Goal: Task Accomplishment & Management: Manage account settings

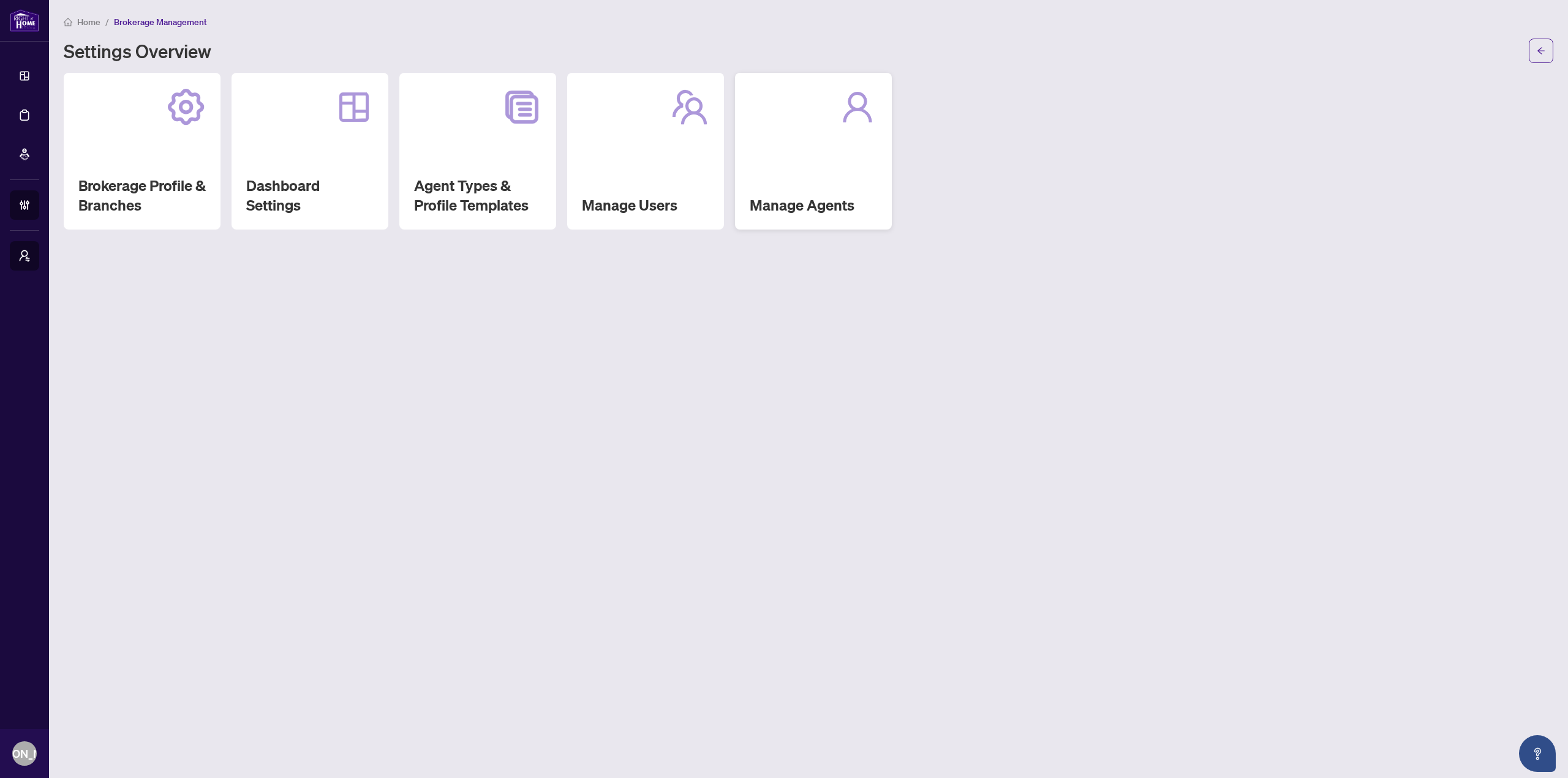
click at [811, 125] on div at bounding box center [813, 107] width 127 height 39
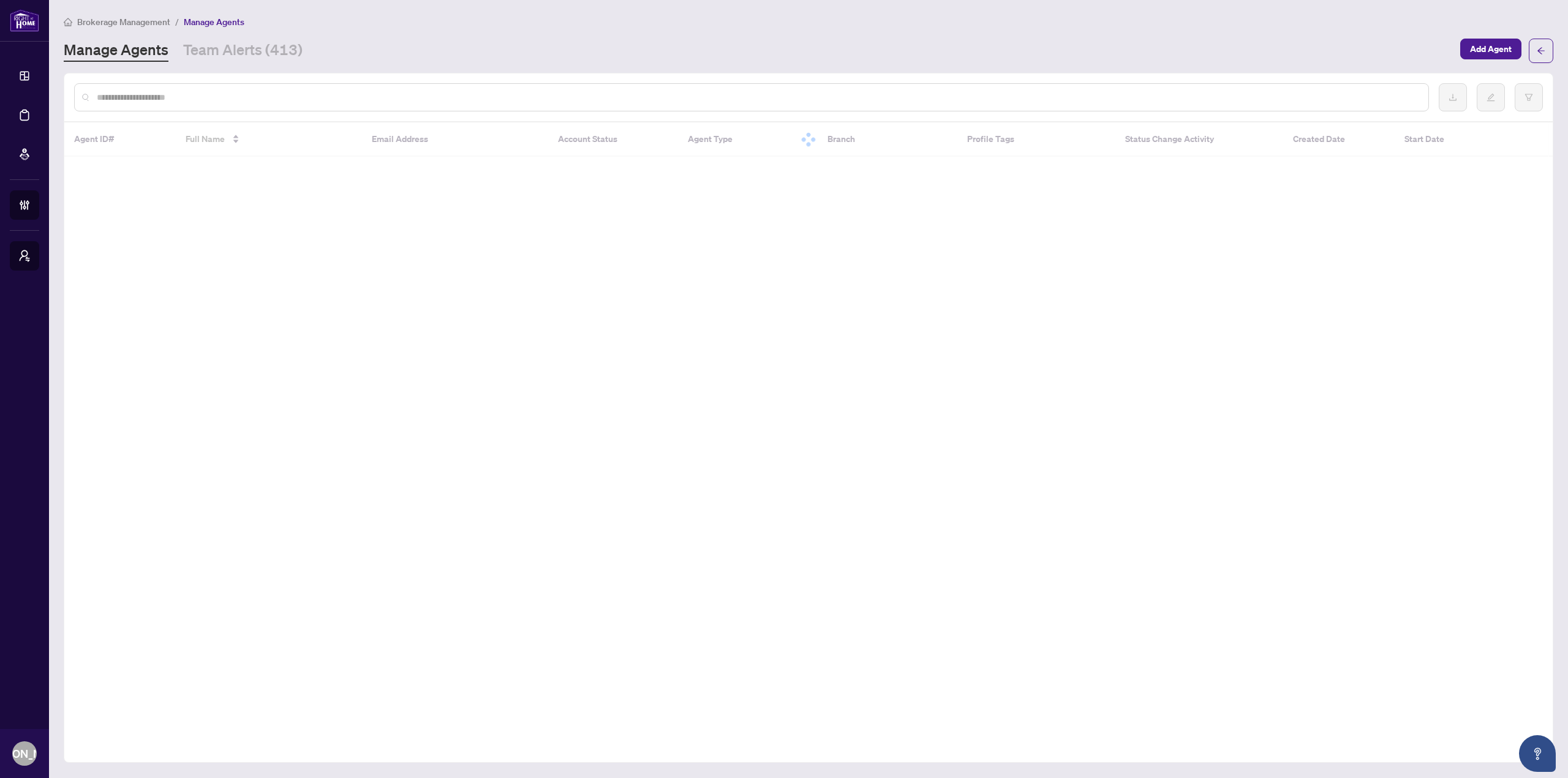
click at [634, 102] on input "text" at bounding box center [757, 97] width 1321 height 13
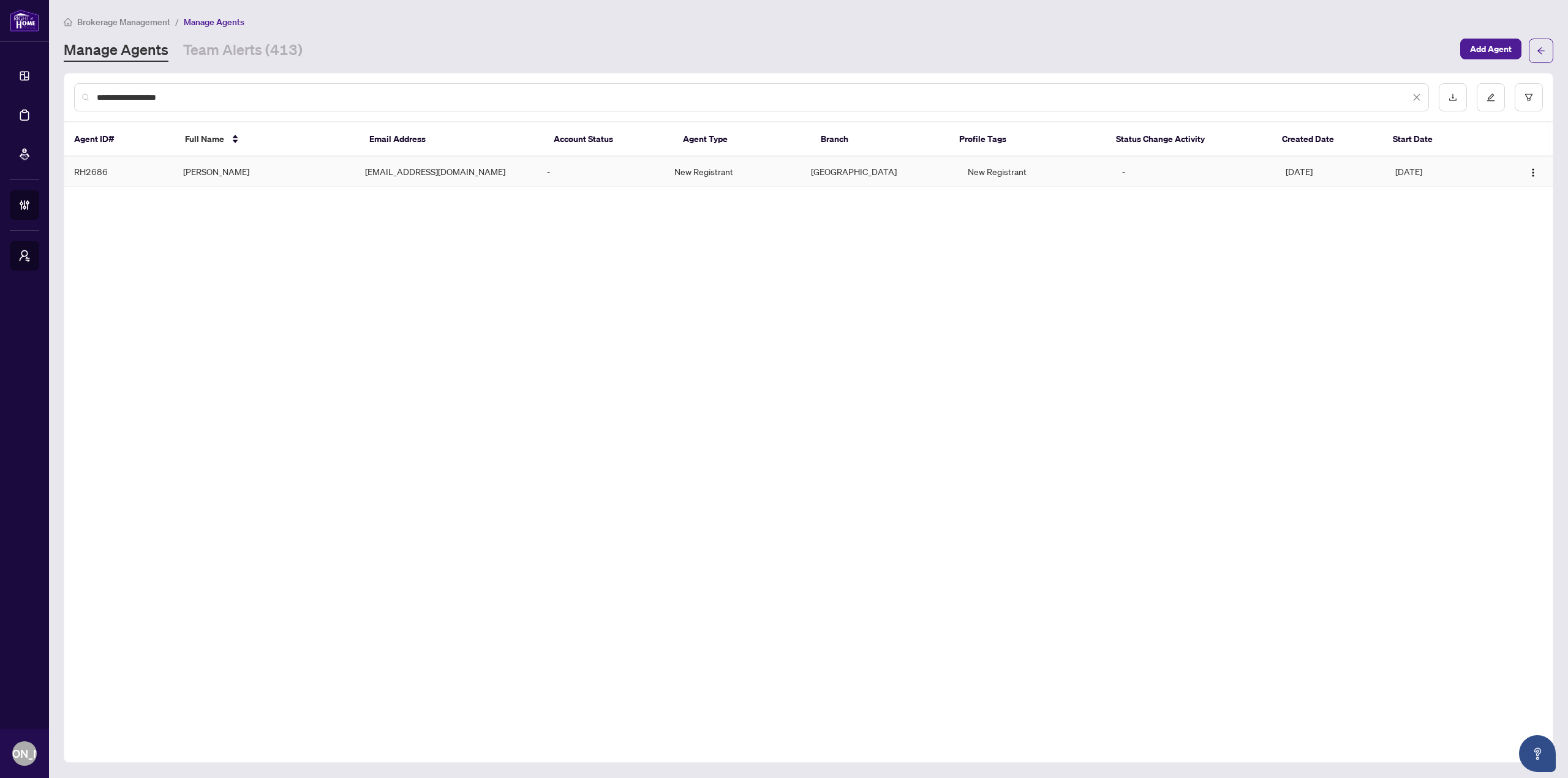
type input "**********"
click at [569, 172] on td "-" at bounding box center [600, 171] width 127 height 30
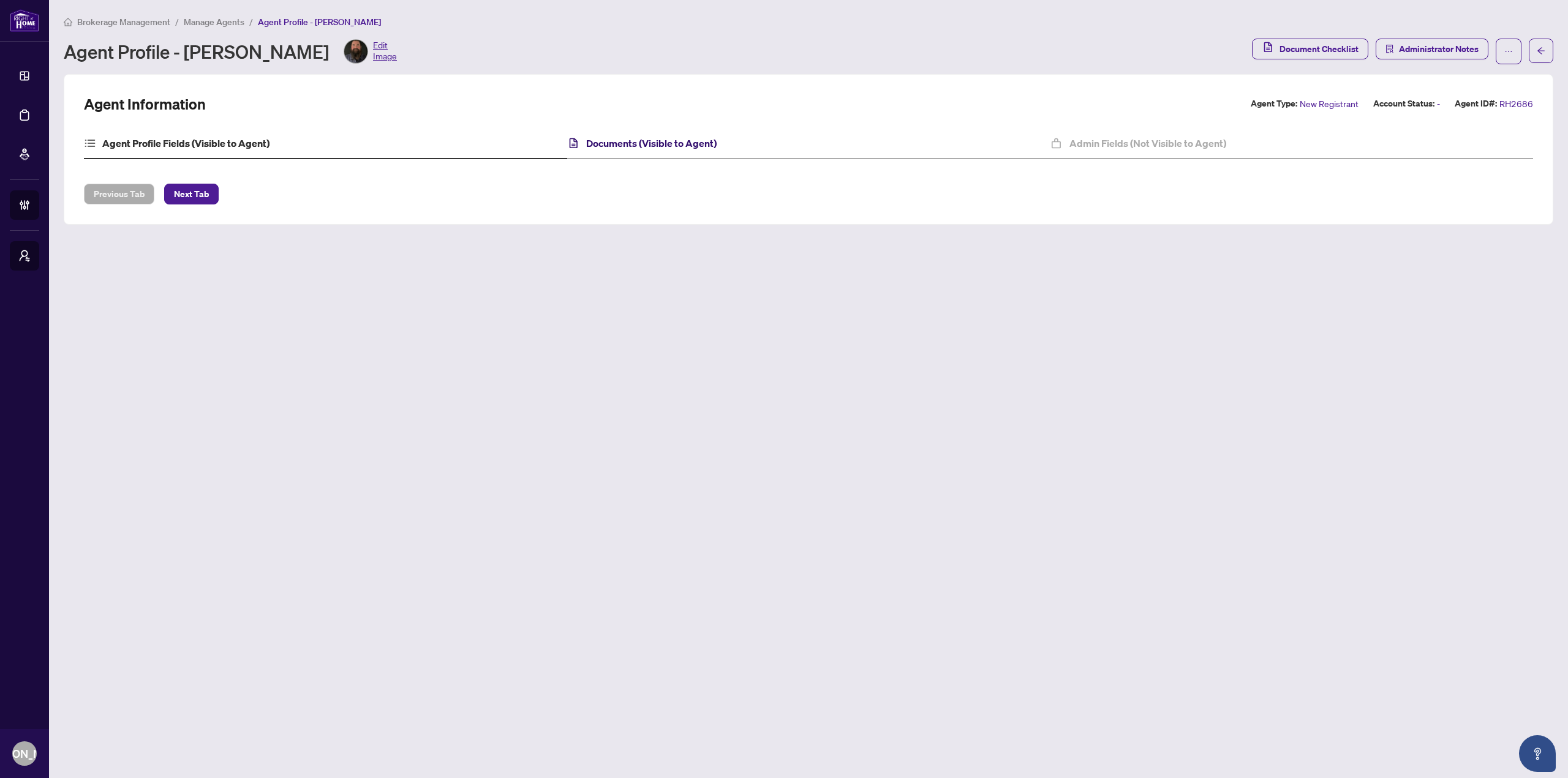
click at [705, 141] on h4 "Documents (Visible to Agent)" at bounding box center [652, 143] width 131 height 15
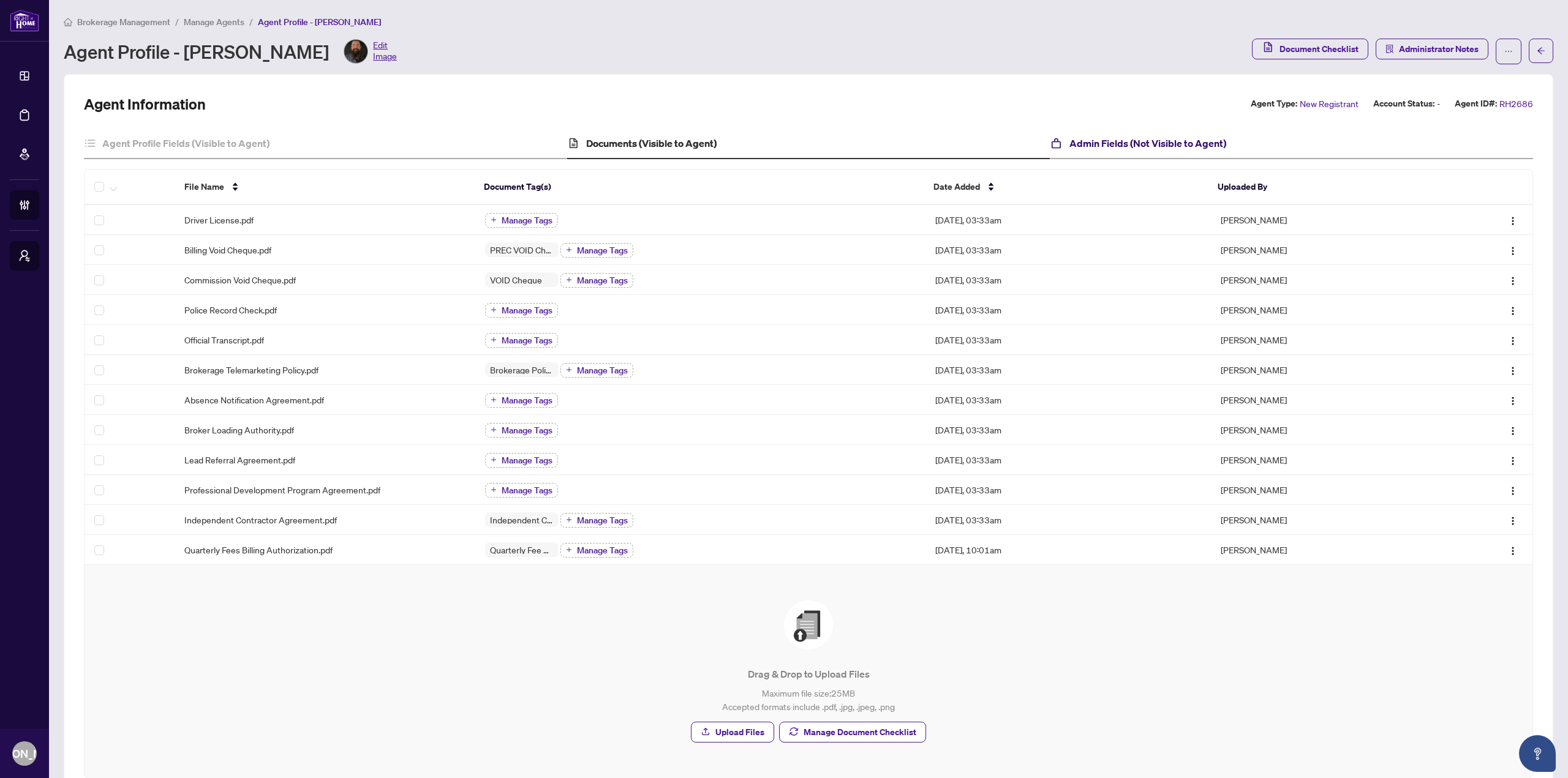
click at [1152, 145] on h4 "Admin Fields (Not Visible to Agent)" at bounding box center [1147, 143] width 157 height 15
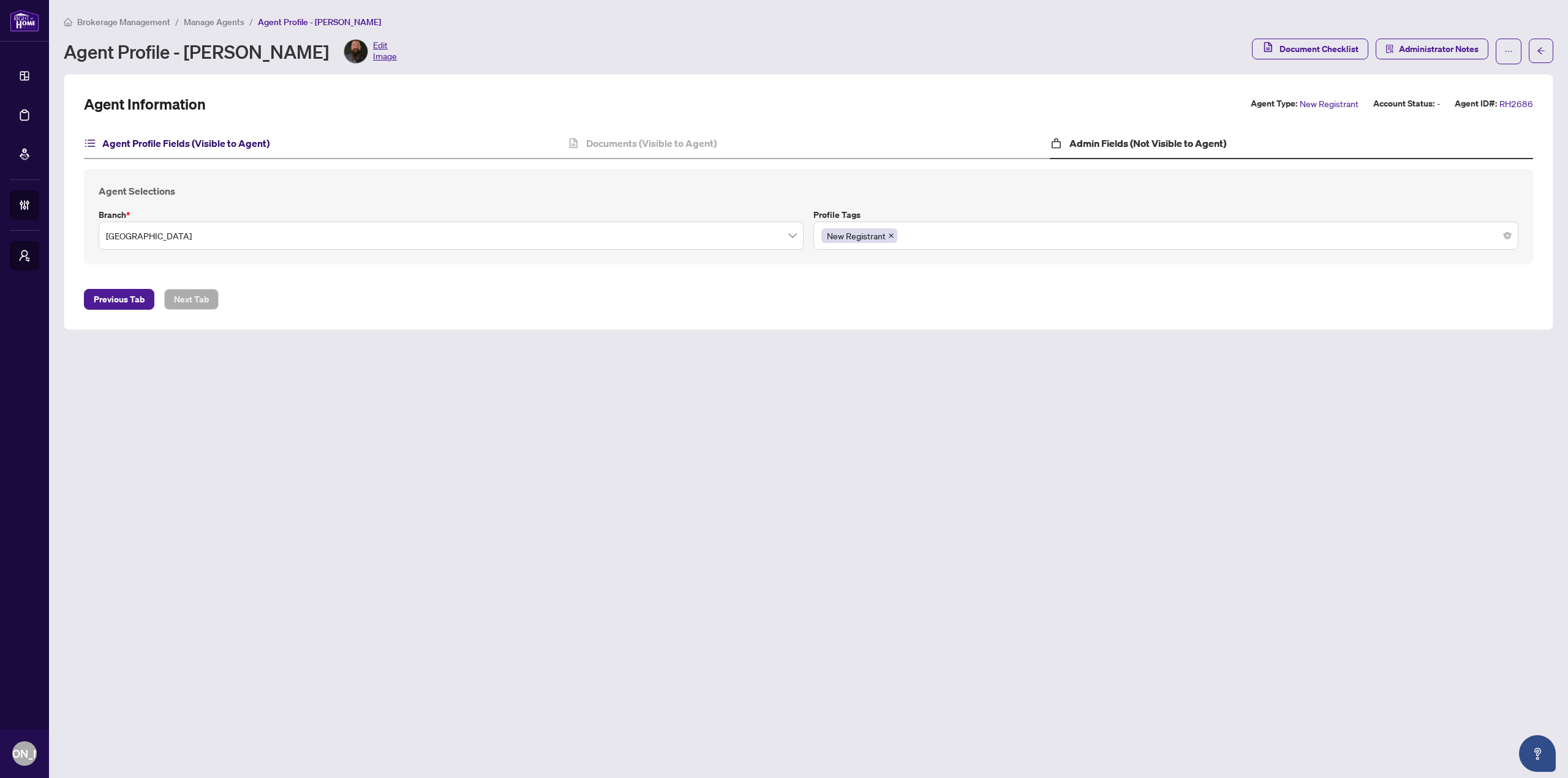
click at [237, 144] on h4 "Agent Profile Fields (Visible to Agent)" at bounding box center [186, 143] width 167 height 15
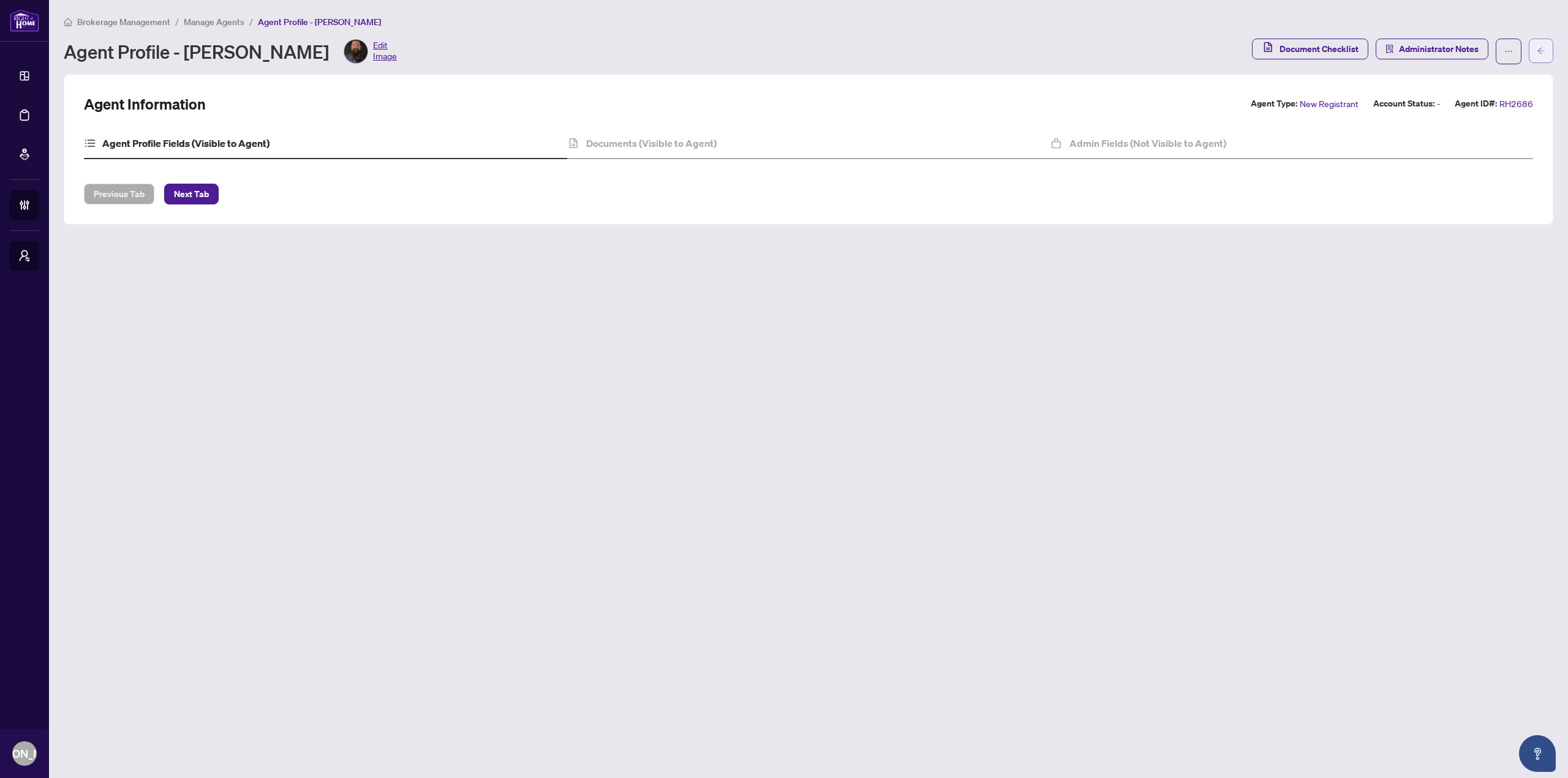
click at [1539, 42] on span "button" at bounding box center [1541, 51] width 9 height 20
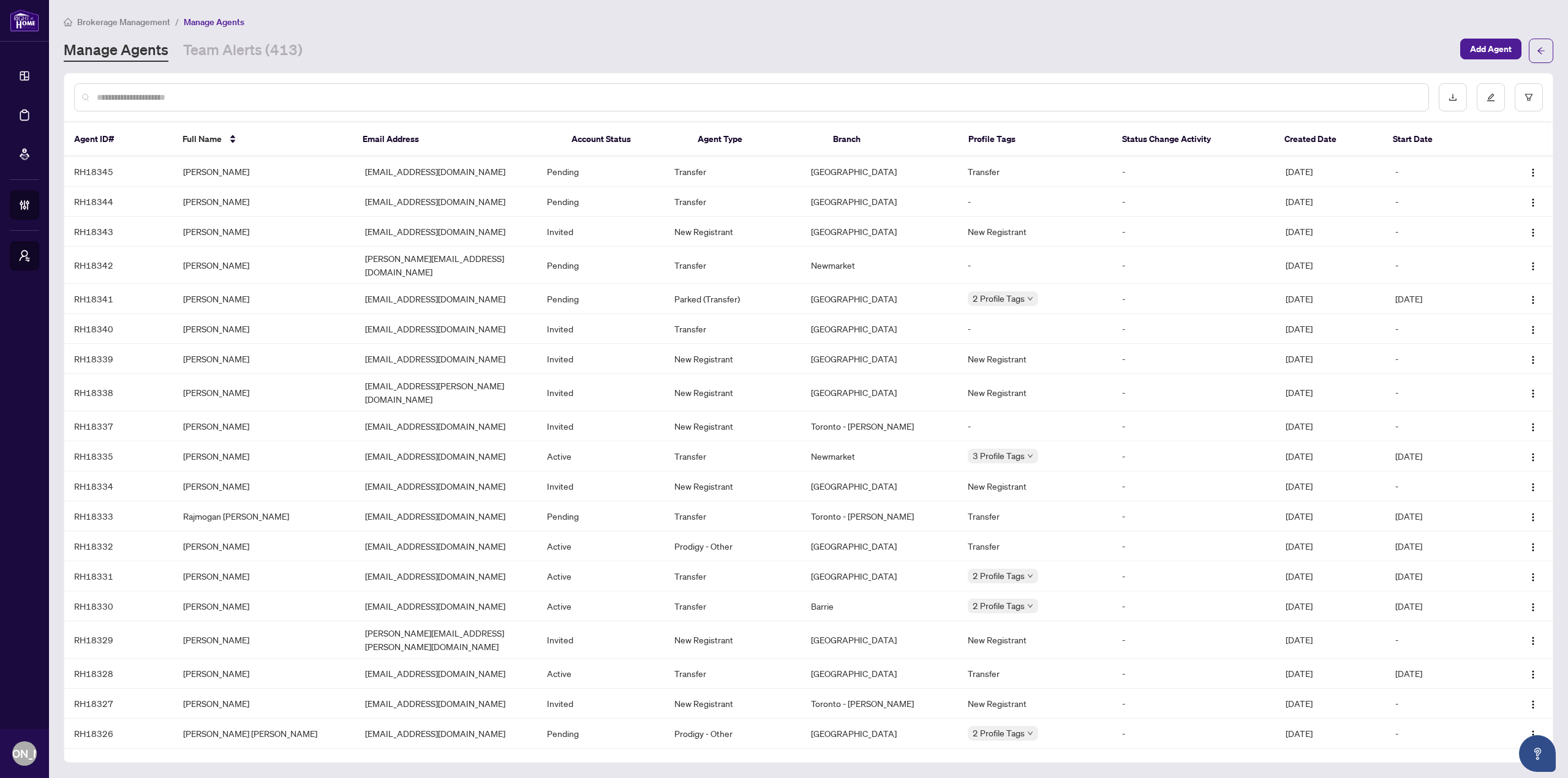
click at [855, 107] on div at bounding box center [751, 97] width 1354 height 28
click at [855, 98] on input "text" at bounding box center [757, 97] width 1321 height 13
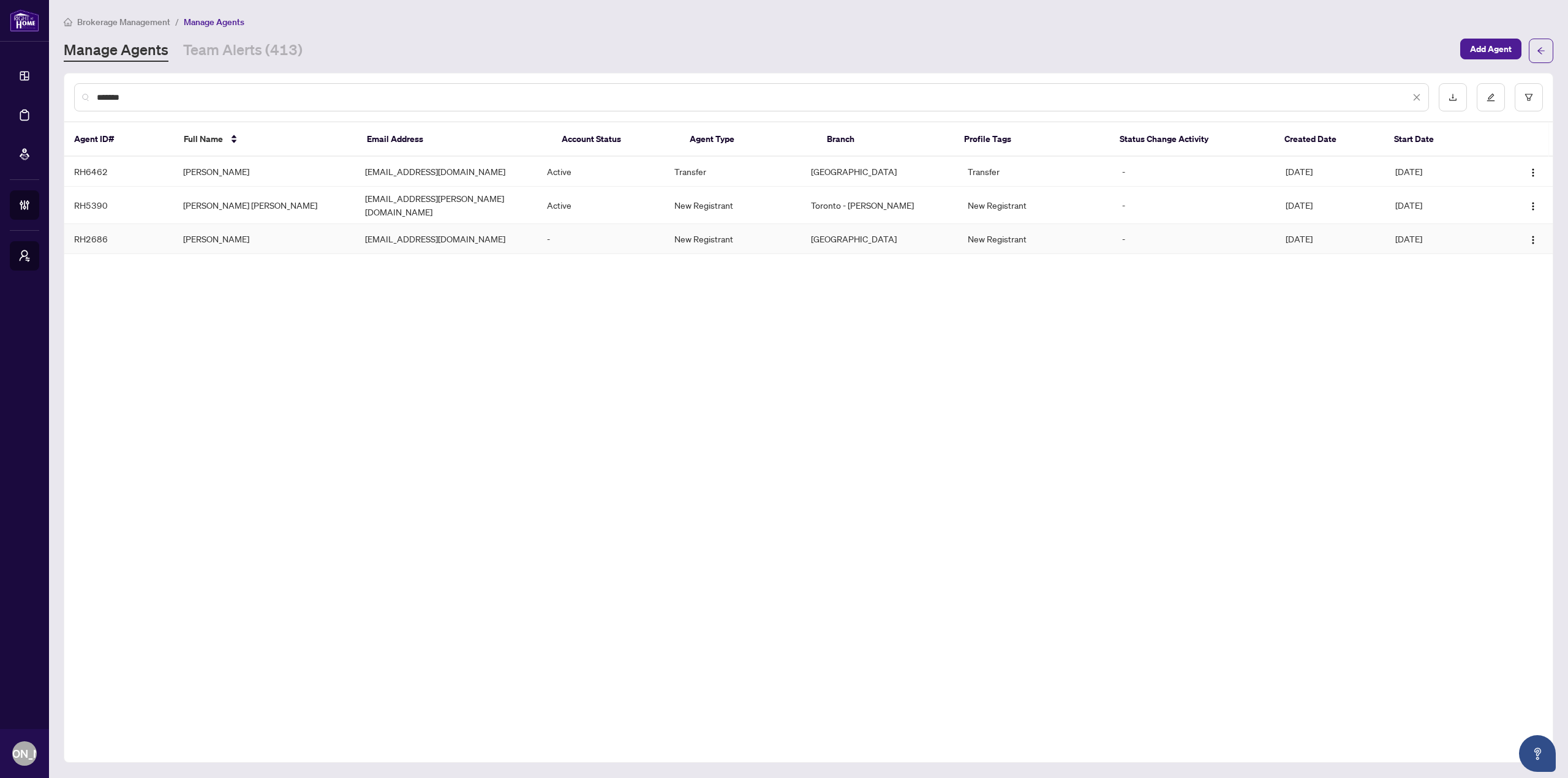
type input "*******"
click at [735, 224] on td "New Registrant" at bounding box center [732, 239] width 136 height 30
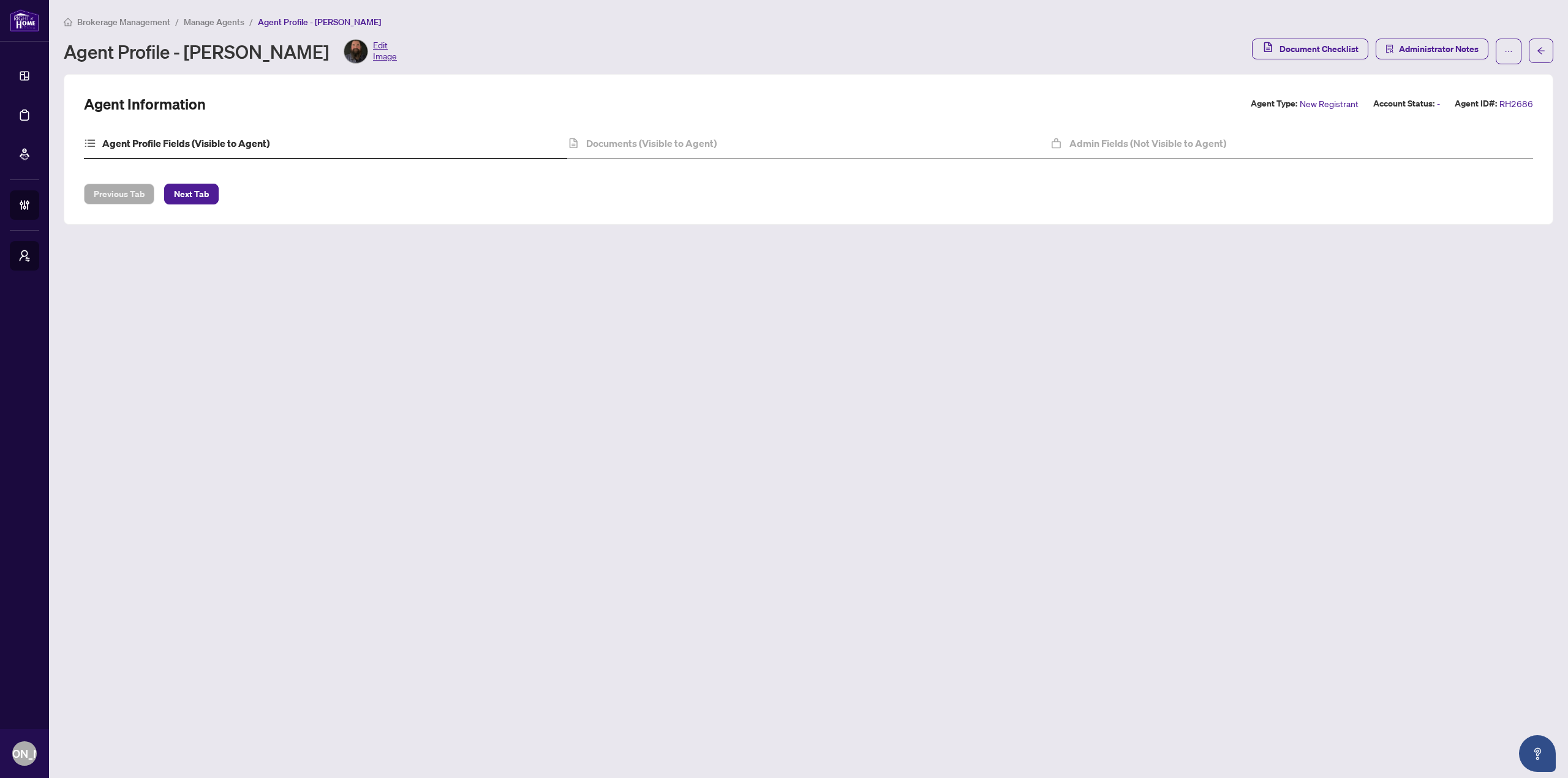
click at [1494, 53] on div "Document Checklist Administrator Notes" at bounding box center [1386, 51] width 269 height 26
click at [1502, 50] on button "button" at bounding box center [1508, 51] width 26 height 26
click at [1505, 58] on span "button" at bounding box center [1508, 51] width 9 height 20
click at [1437, 53] on span "Administrator Notes" at bounding box center [1439, 49] width 80 height 20
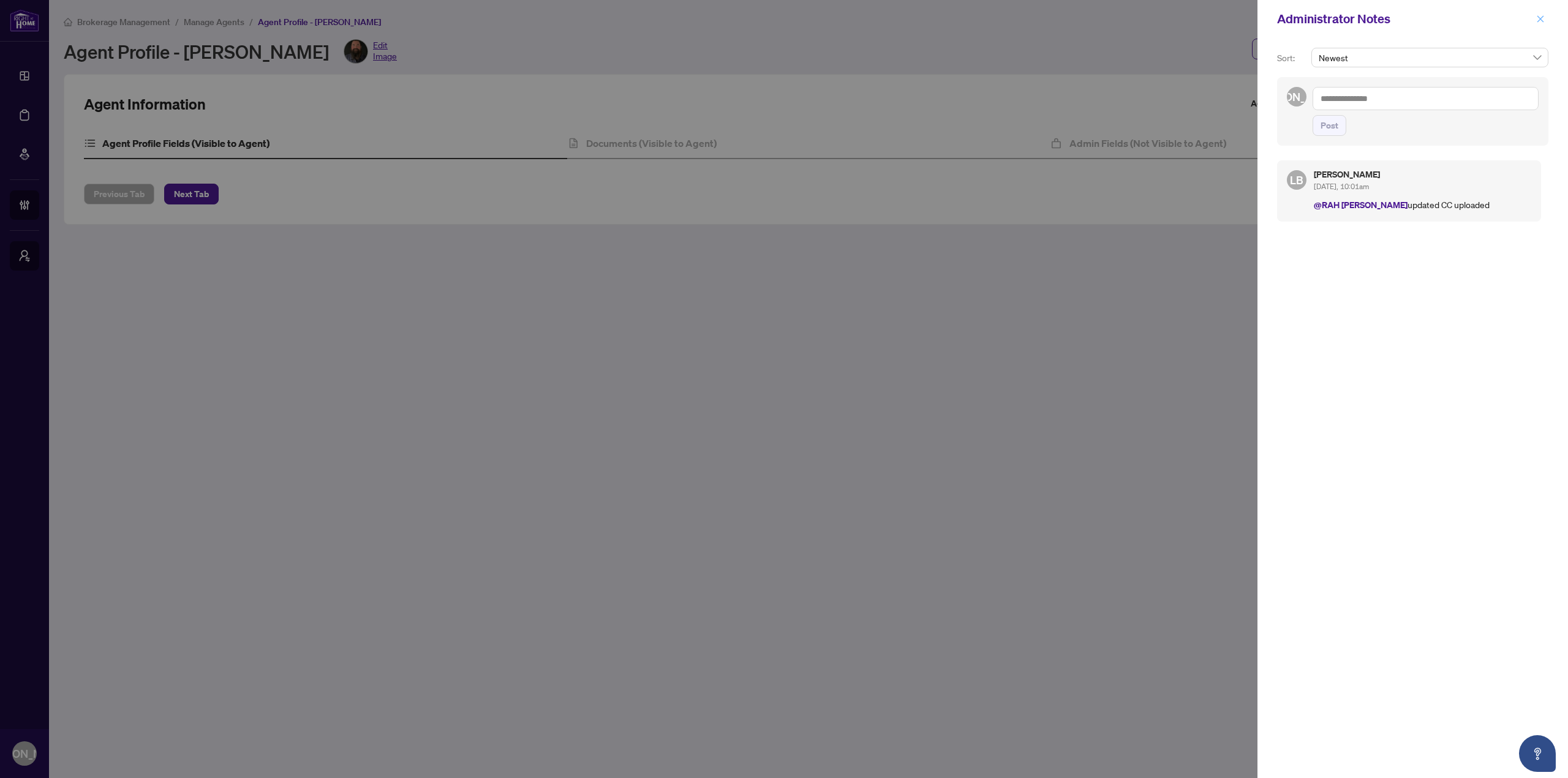
click at [1537, 15] on icon "close" at bounding box center [1540, 19] width 9 height 9
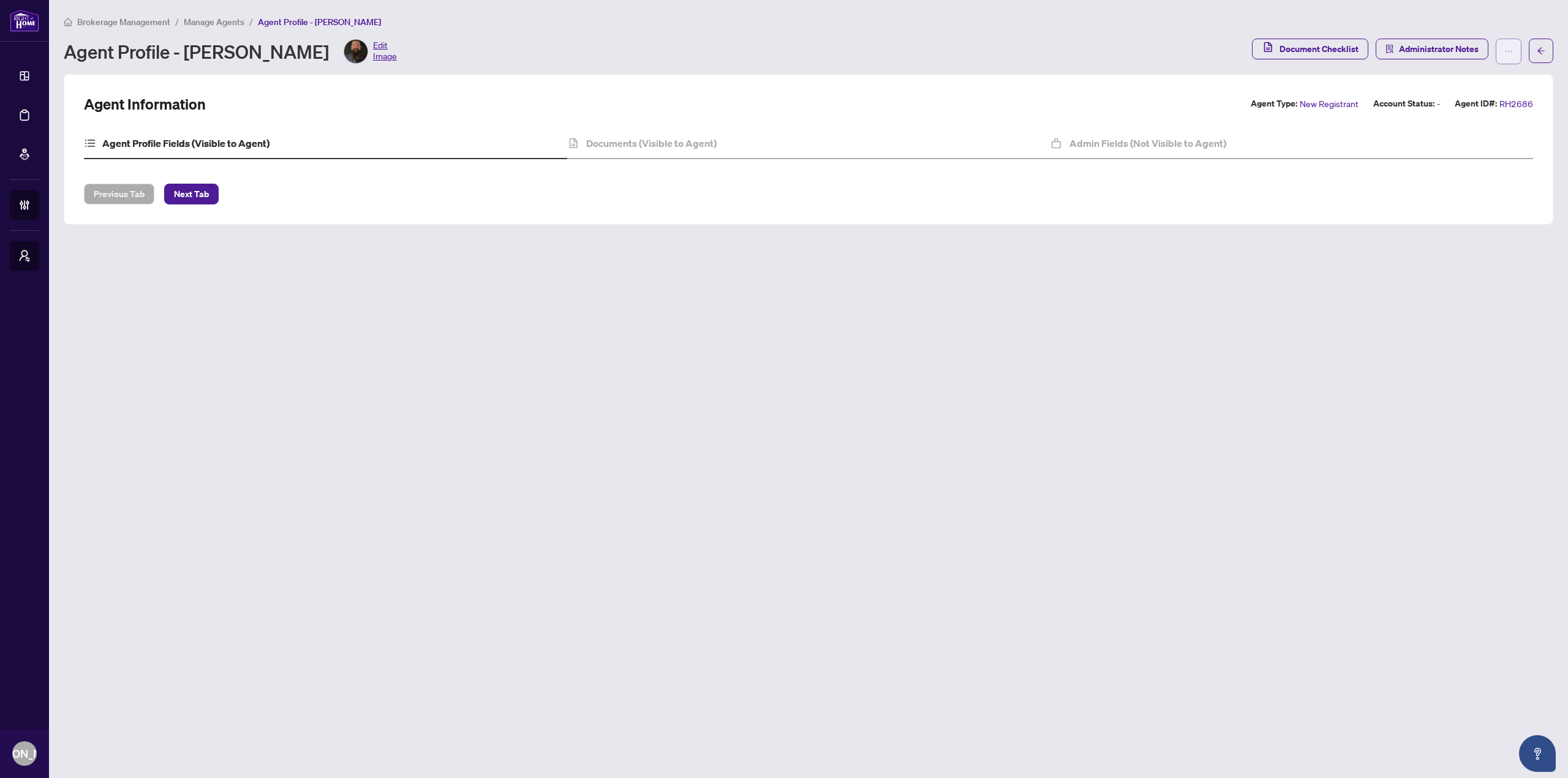
click at [1513, 53] on button "button" at bounding box center [1508, 51] width 26 height 26
click at [1513, 53] on button "button" at bounding box center [1508, 51] width 26 height 26
click at [1512, 53] on icon "ellipsis" at bounding box center [1508, 51] width 9 height 9
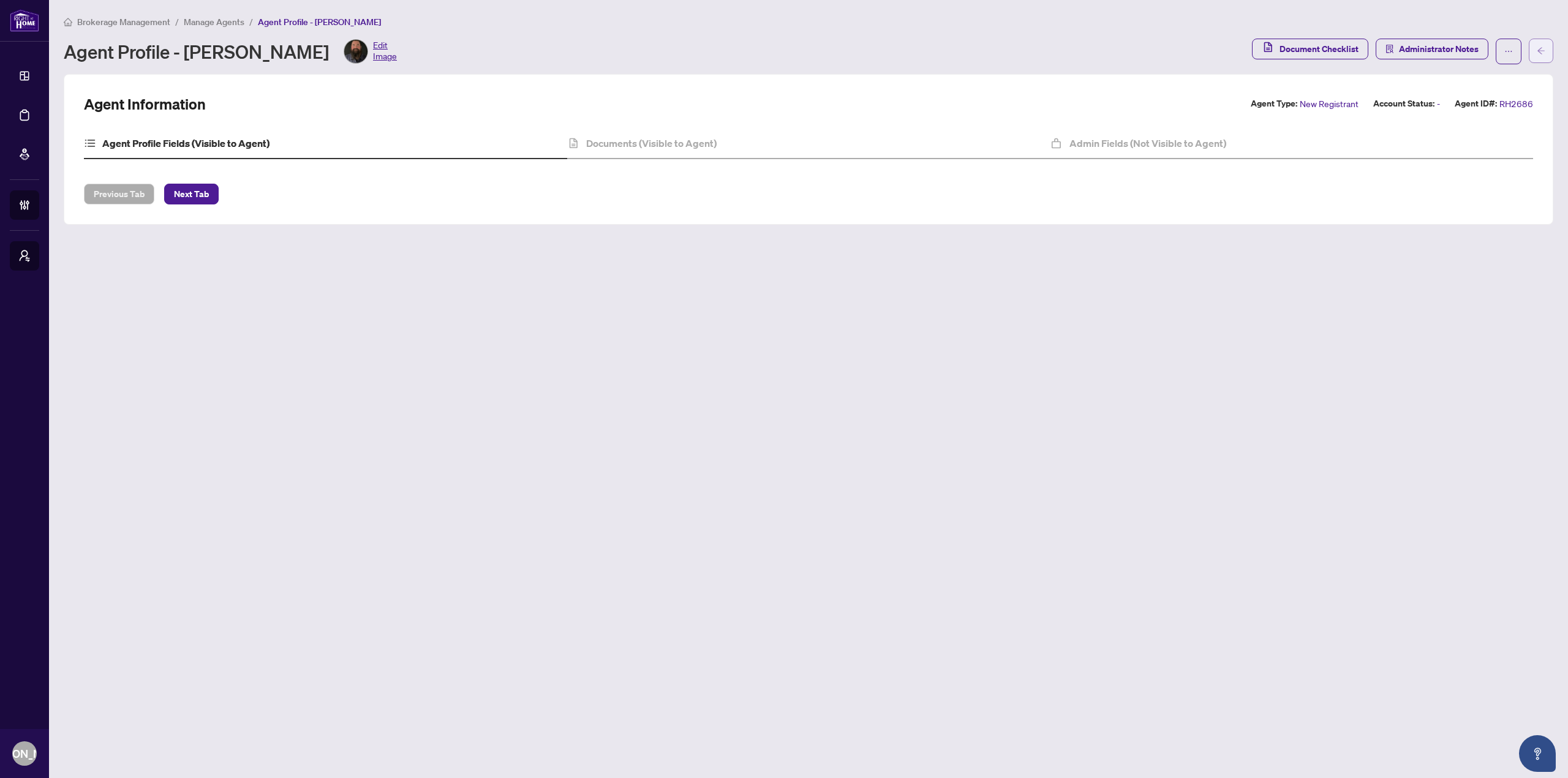
click at [1534, 43] on button "button" at bounding box center [1541, 51] width 25 height 25
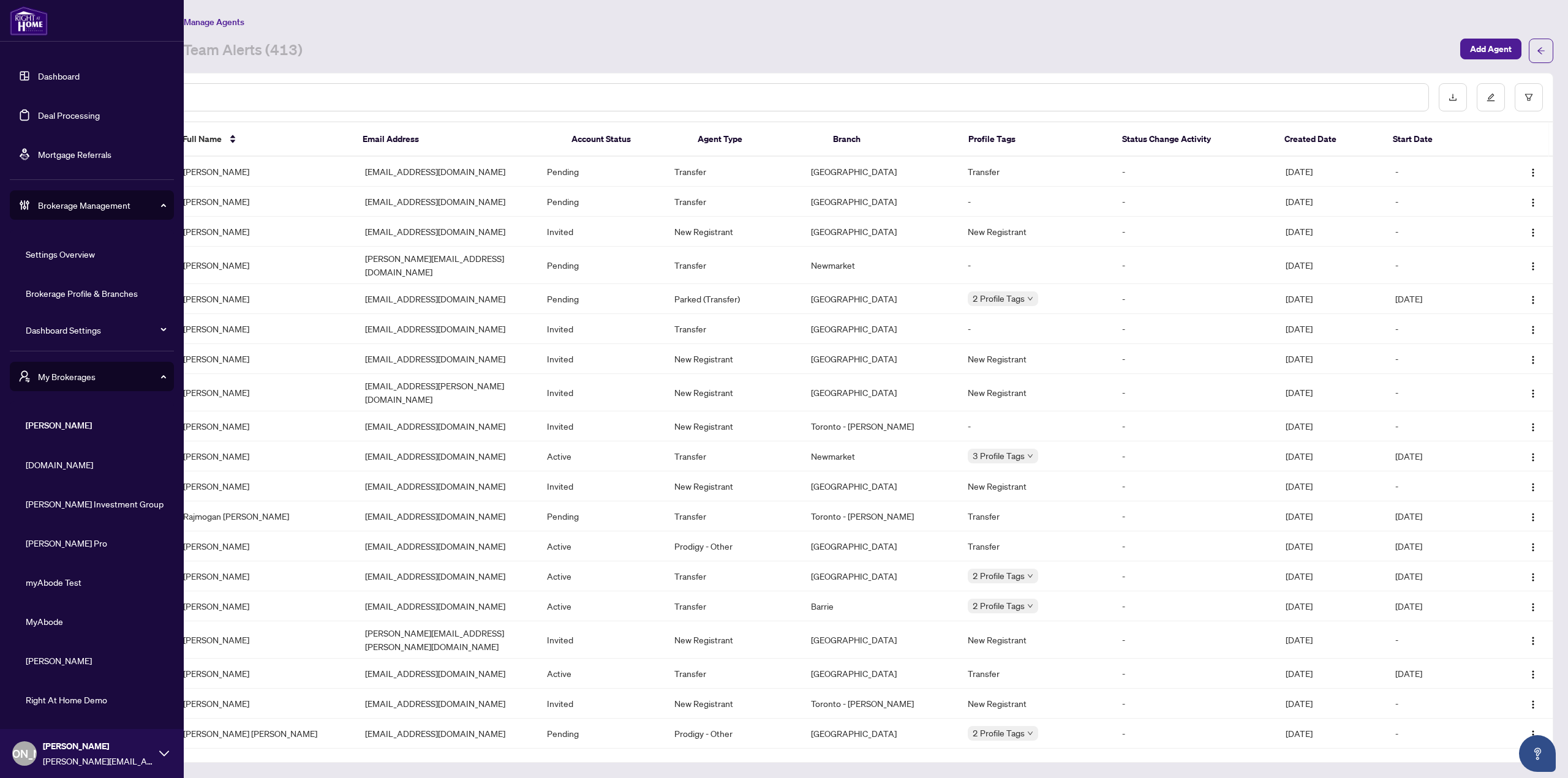
click at [38, 71] on link "Dashboard" at bounding box center [59, 75] width 42 height 11
